Goal: Task Accomplishment & Management: Manage account settings

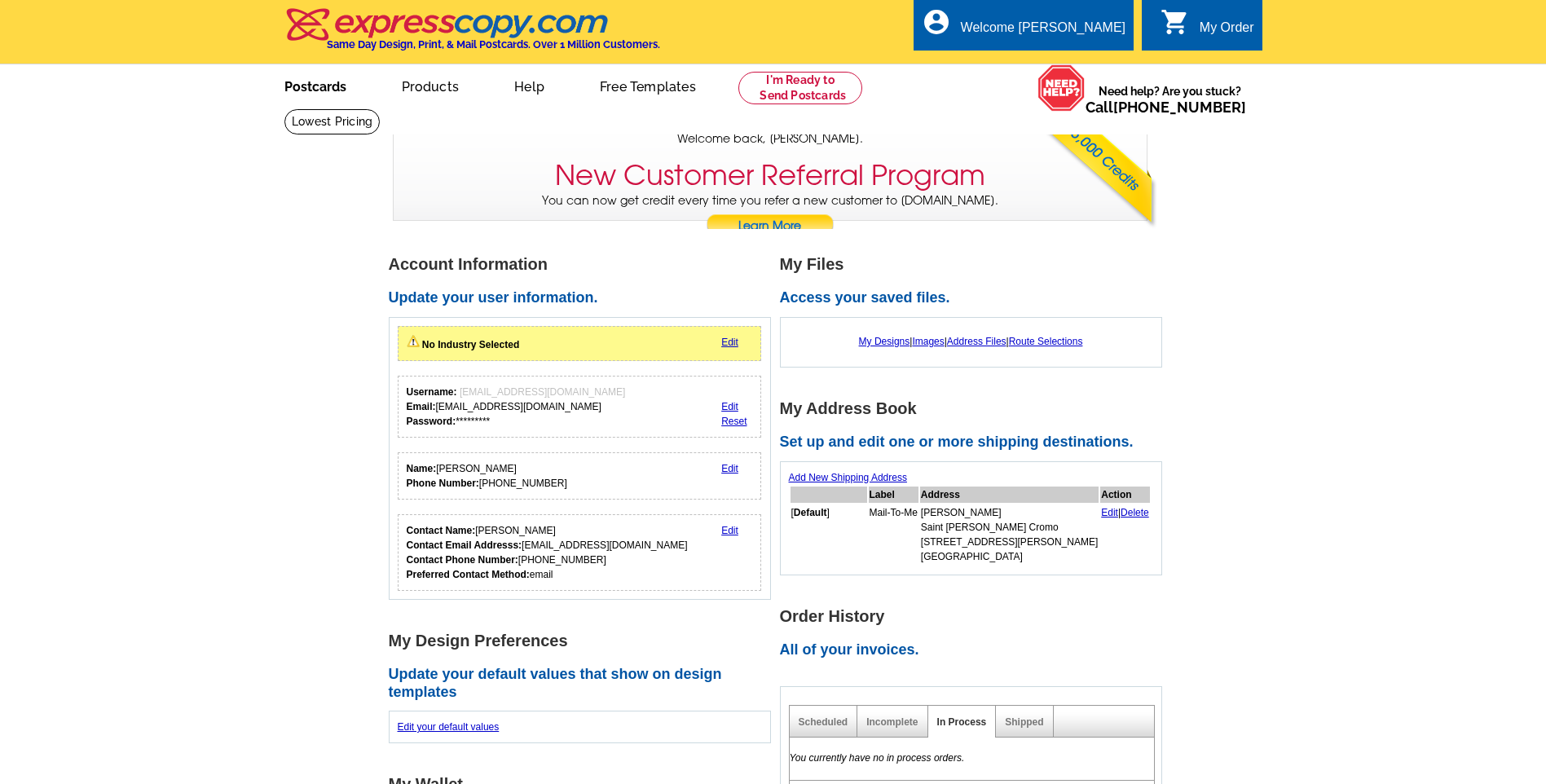
click at [298, 88] on link "Postcards" at bounding box center [315, 85] width 114 height 38
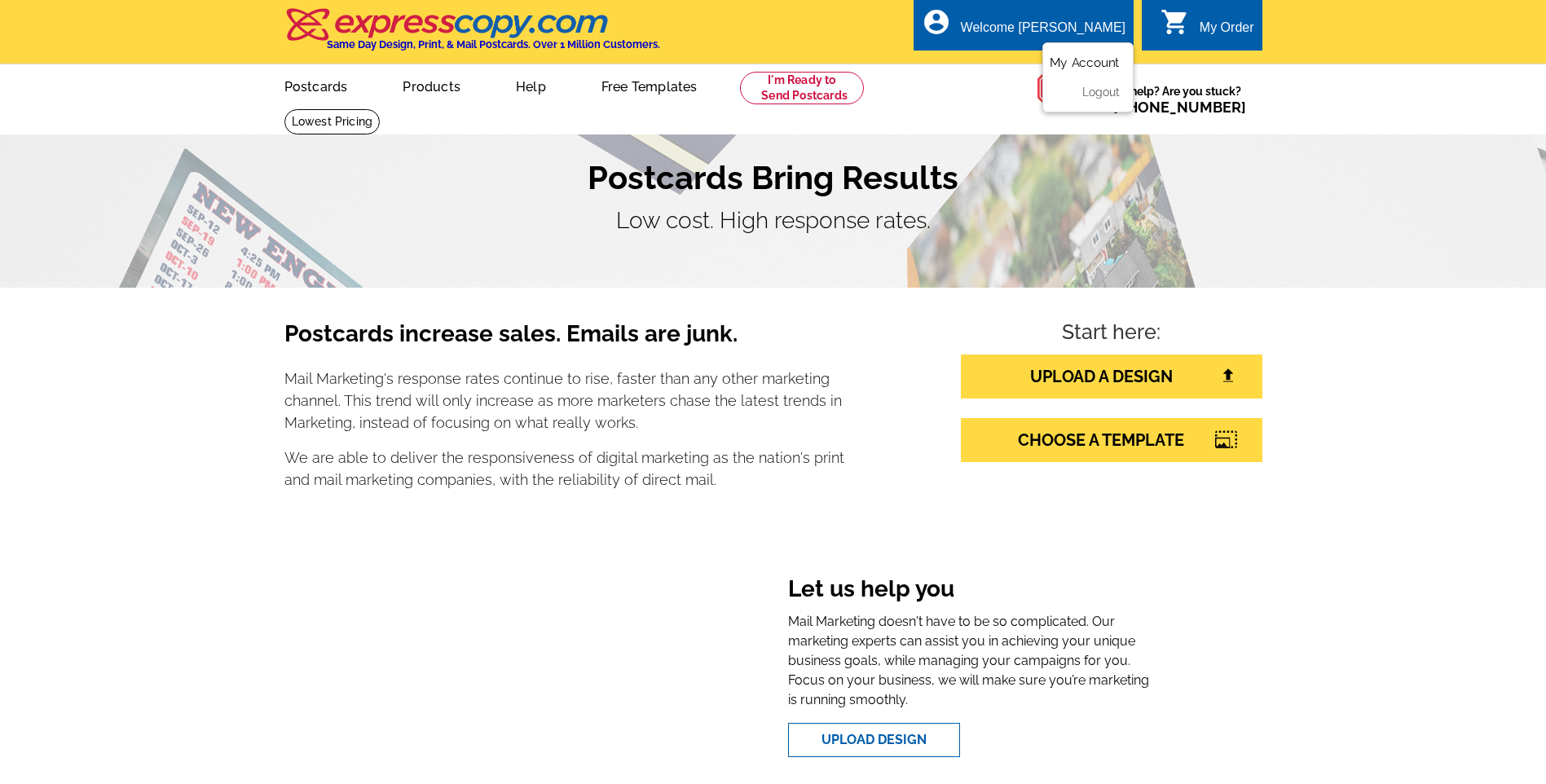
click at [1079, 64] on link "My Account" at bounding box center [1084, 62] width 70 height 14
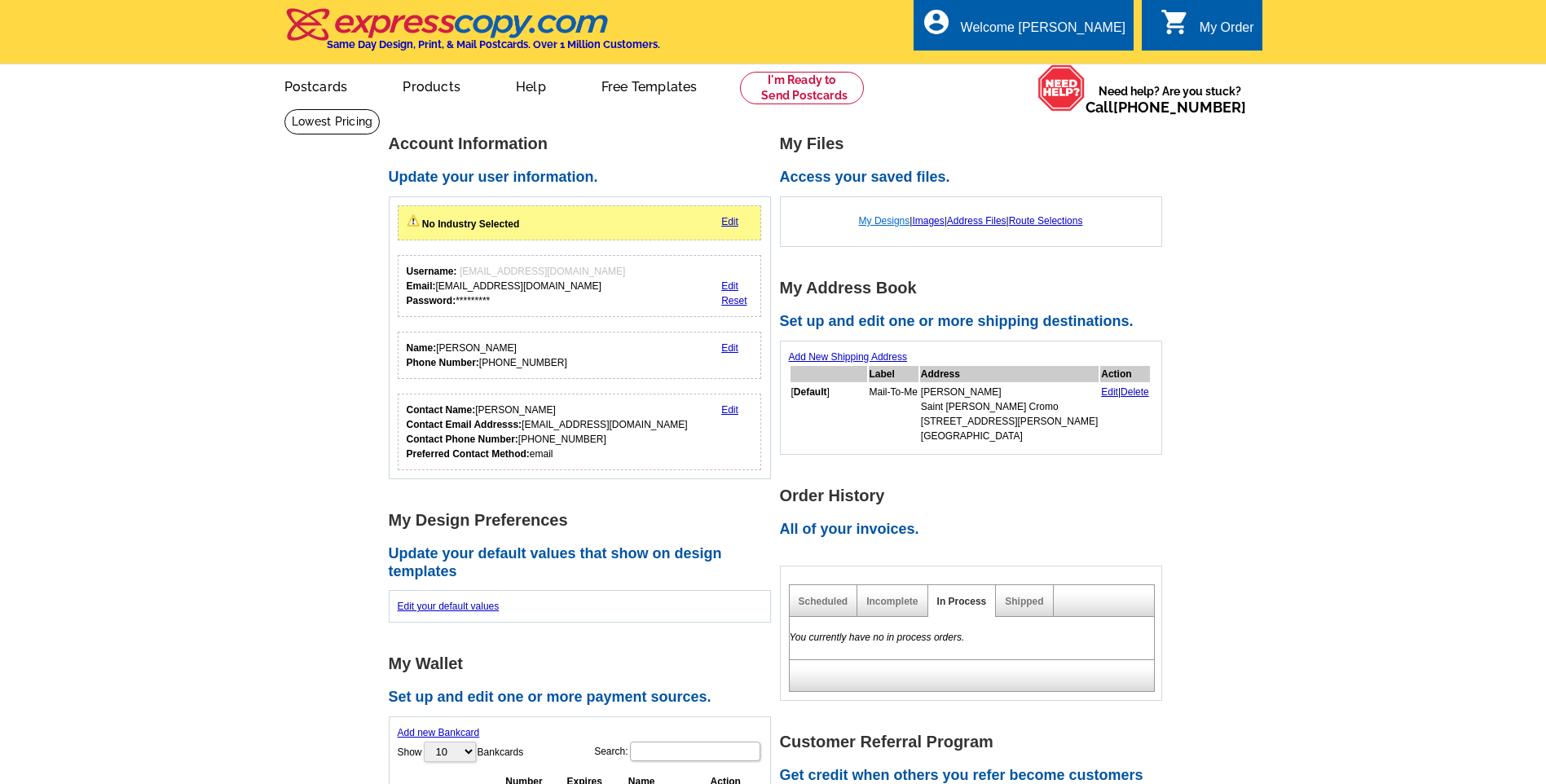
click at [875, 220] on link "My Designs" at bounding box center [884, 220] width 52 height 11
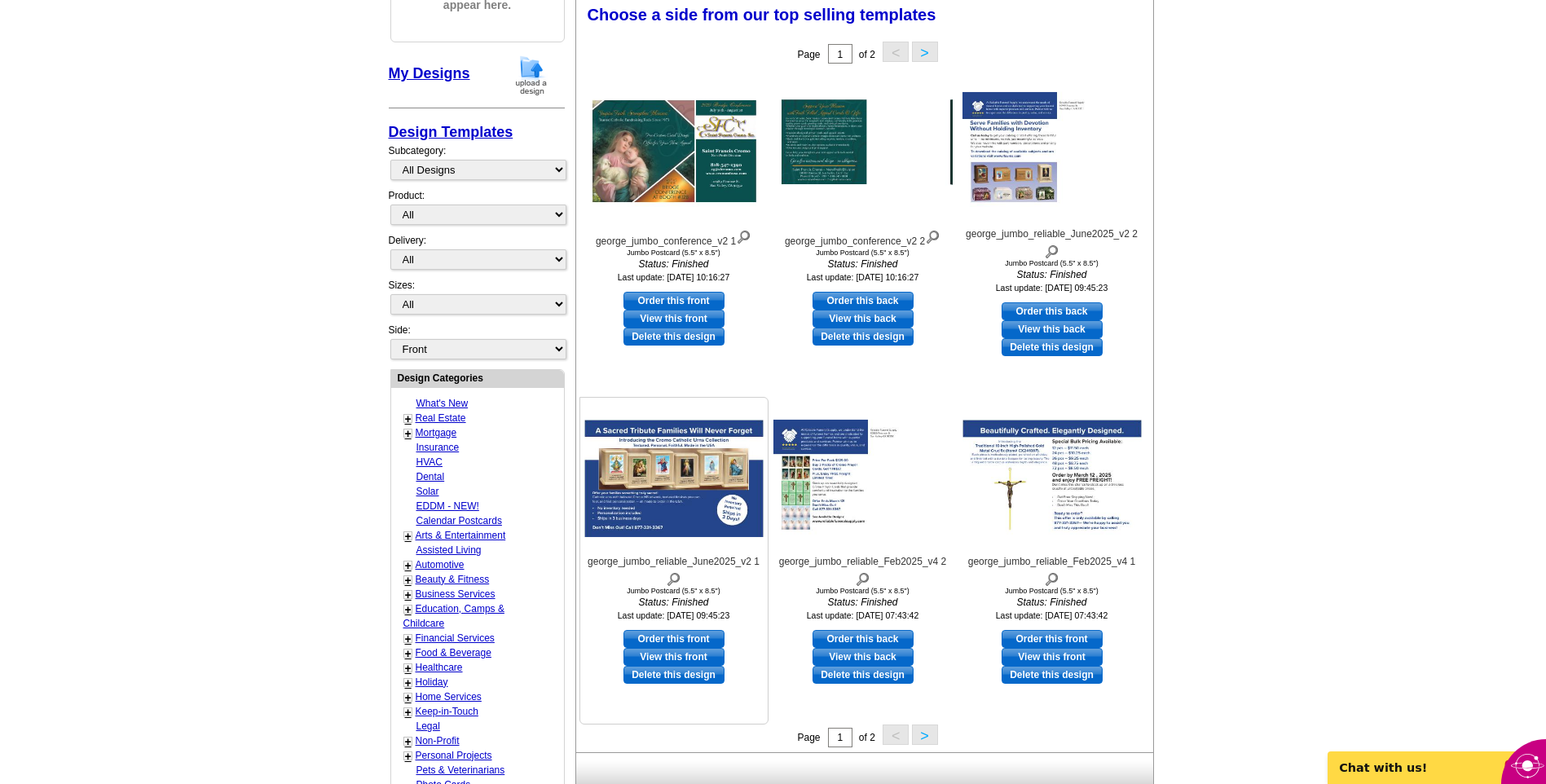
click at [704, 481] on img at bounding box center [674, 478] width 180 height 117
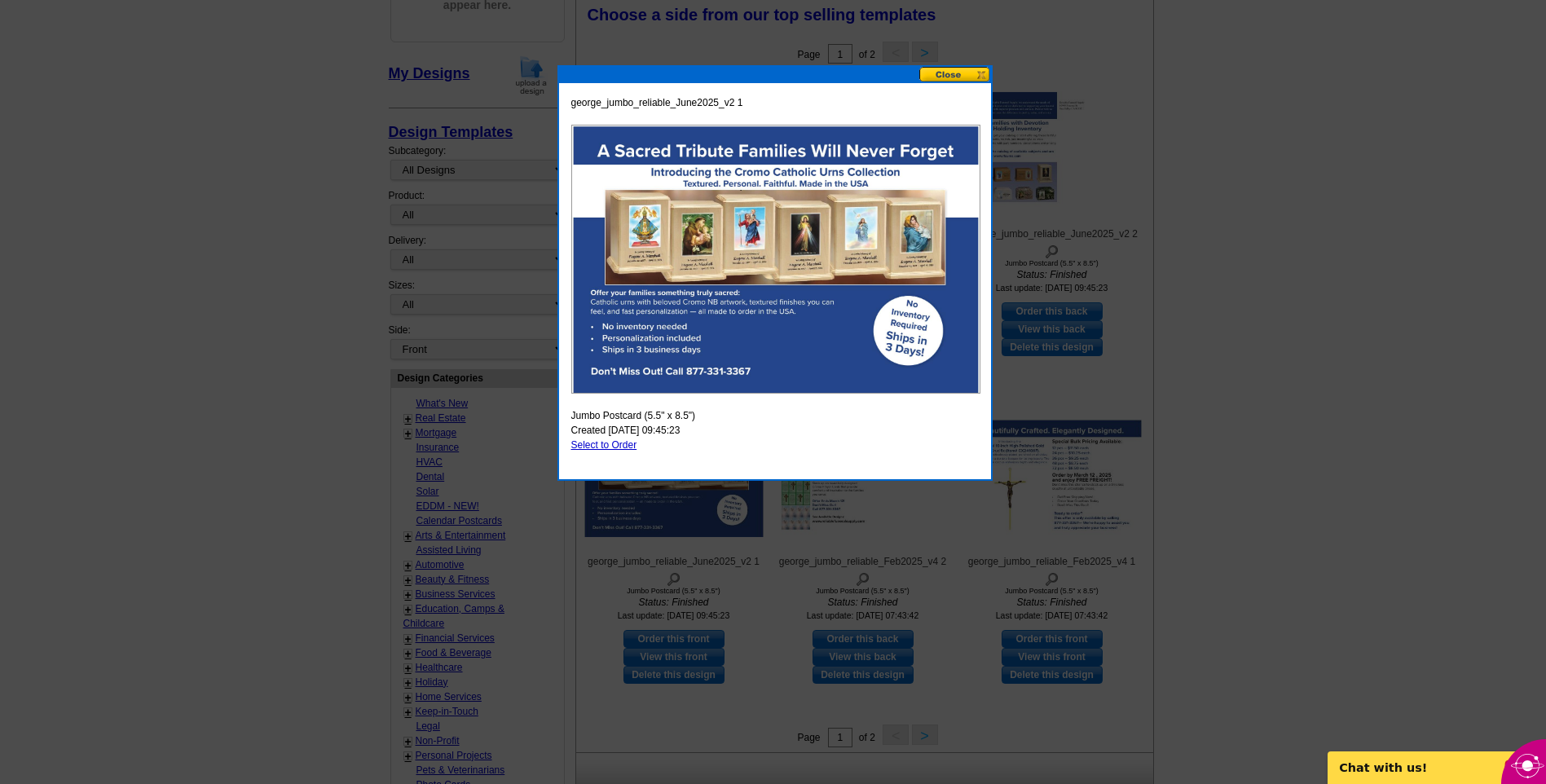
click at [947, 77] on button at bounding box center [954, 75] width 72 height 15
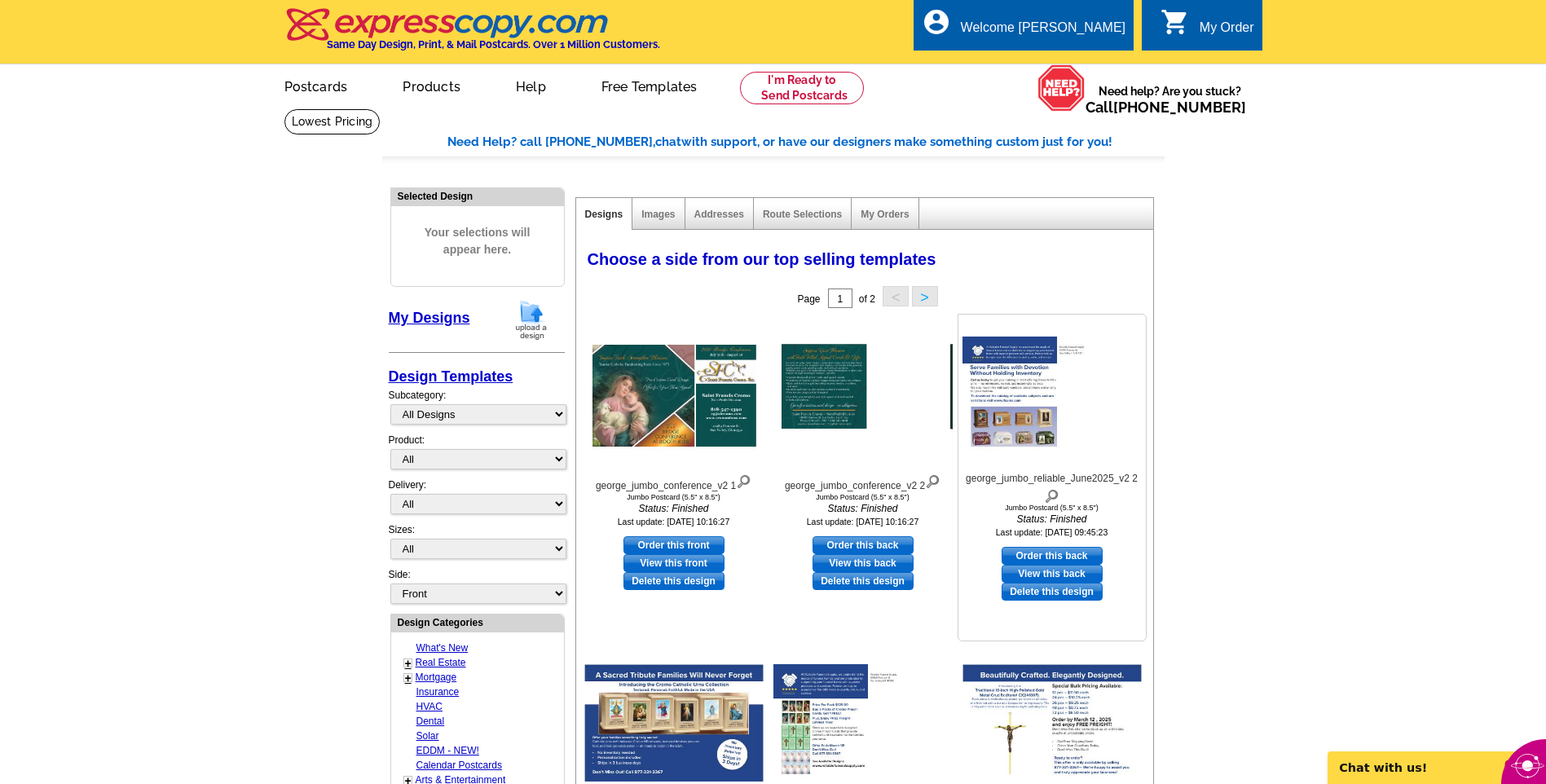
click at [989, 386] on img at bounding box center [1052, 395] width 180 height 117
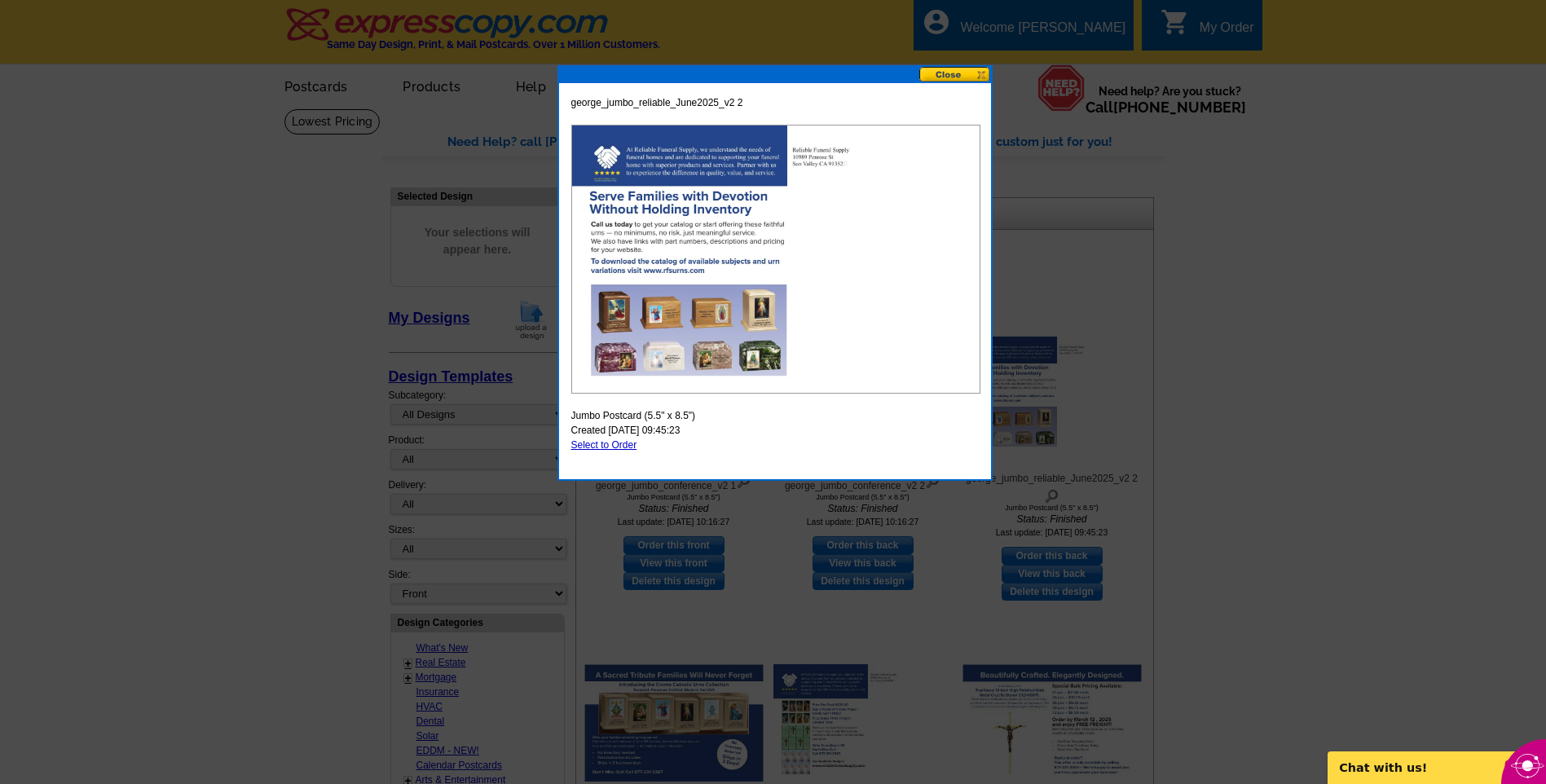
click at [950, 77] on button at bounding box center [954, 75] width 72 height 15
